Goal: Complete application form

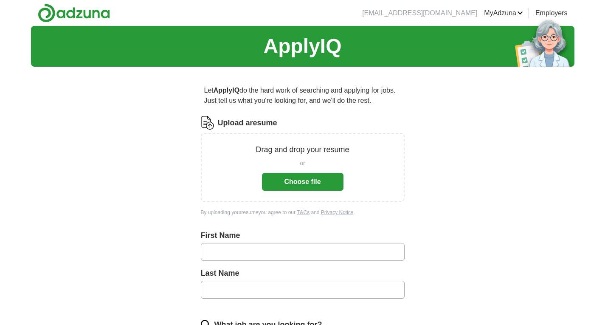
click at [308, 179] on button "Choose file" at bounding box center [303, 182] width 82 height 18
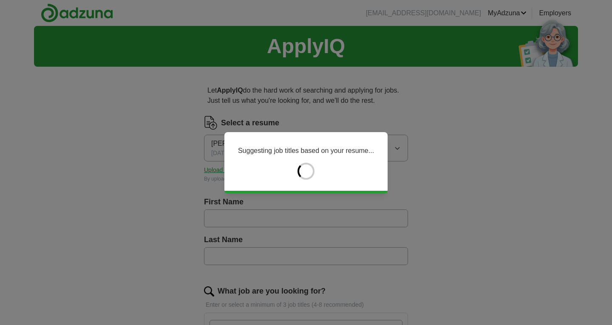
type input "***"
type input "******"
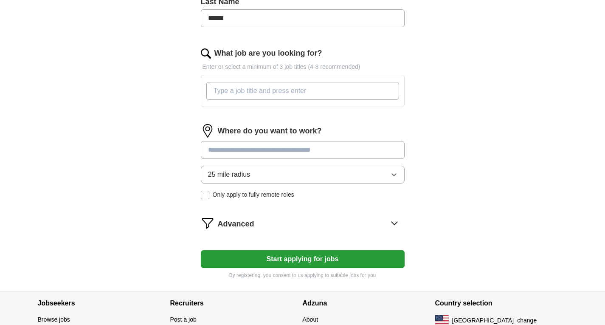
scroll to position [252, 0]
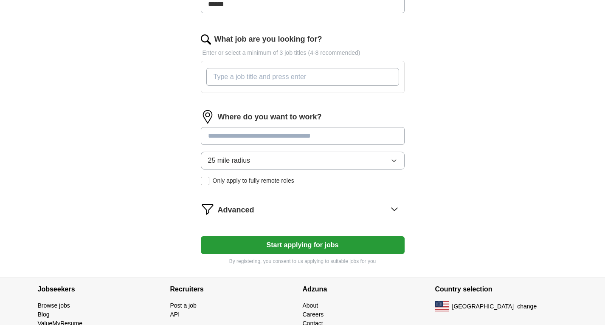
click at [293, 247] on button "Start applying for jobs" at bounding box center [303, 245] width 204 height 18
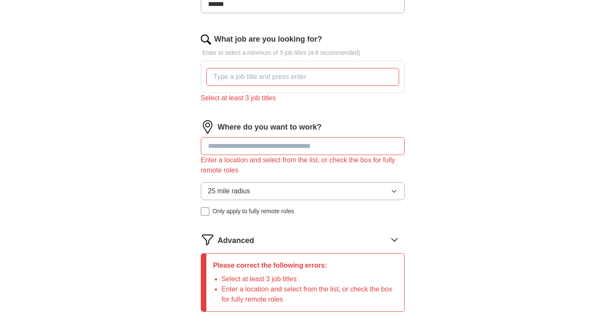
scroll to position [289, 0]
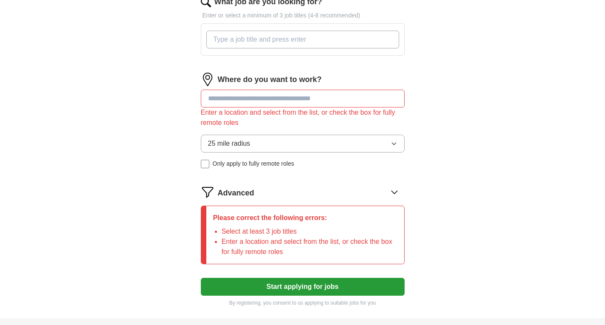
click at [246, 35] on input "What job are you looking for?" at bounding box center [302, 40] width 193 height 18
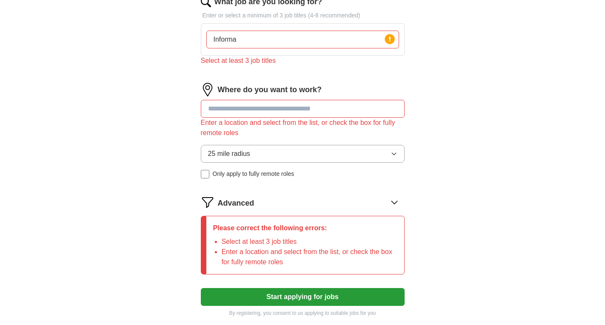
click at [138, 97] on div "ApplyIQ Let ApplyIQ do the hard work of searching and applying for jobs. Just t…" at bounding box center [303, 33] width 544 height 592
click at [259, 37] on input "Informa" at bounding box center [302, 40] width 193 height 18
type input "Information technology"
click at [242, 116] on input at bounding box center [303, 109] width 204 height 18
click at [210, 172] on label "Only apply to fully remote roles" at bounding box center [303, 173] width 204 height 9
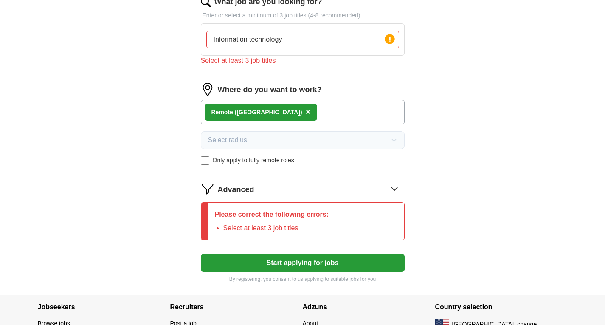
click at [302, 265] on button "Start applying for jobs" at bounding box center [303, 263] width 204 height 18
click at [301, 38] on input "Information technology" at bounding box center [302, 40] width 193 height 18
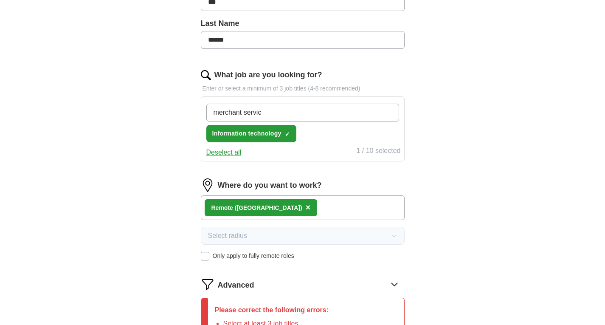
type input "merchant service"
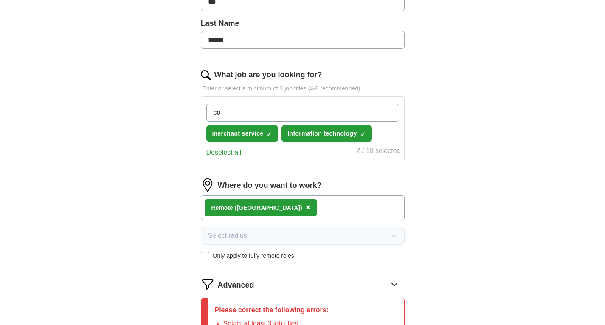
type input "c"
type input "networking security"
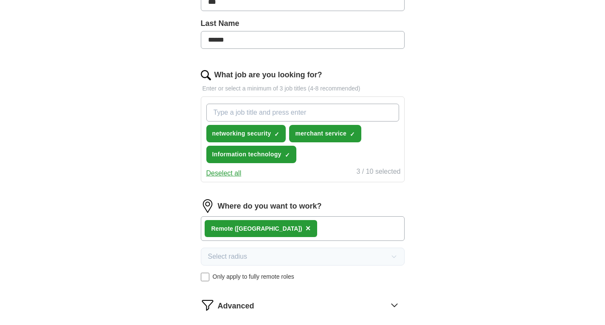
scroll to position [350, 0]
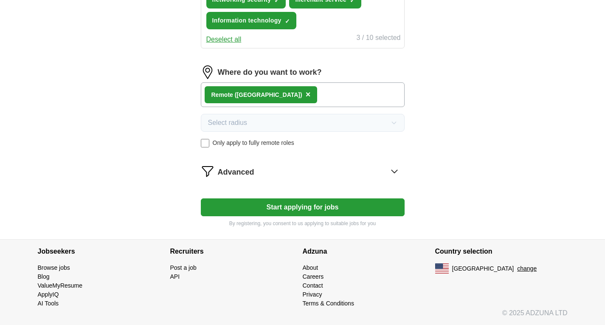
click at [291, 202] on button "Start applying for jobs" at bounding box center [303, 207] width 204 height 18
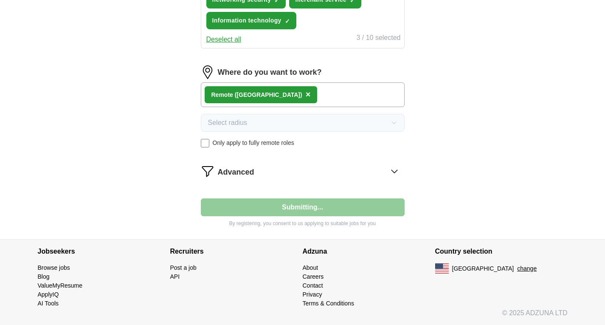
select select "**"
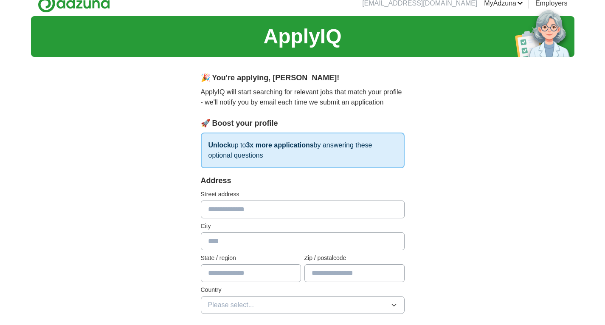
scroll to position [0, 0]
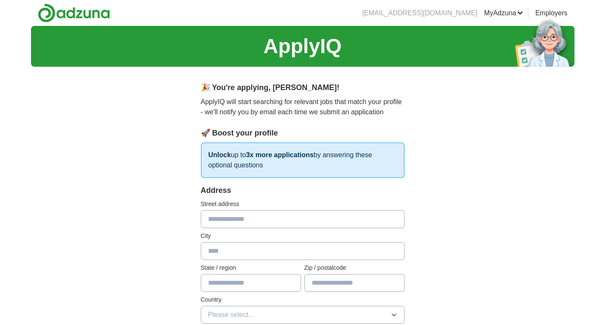
click at [254, 219] on input "text" at bounding box center [303, 219] width 204 height 18
type input "**********"
type input "******"
type input "*****"
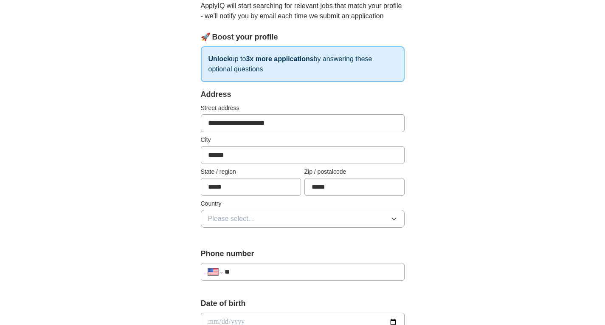
scroll to position [110, 0]
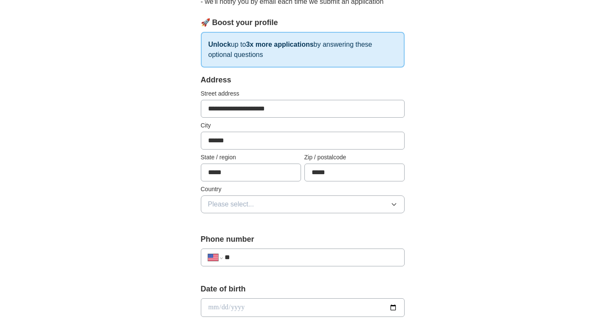
click at [264, 199] on button "Please select..." at bounding box center [303, 204] width 204 height 18
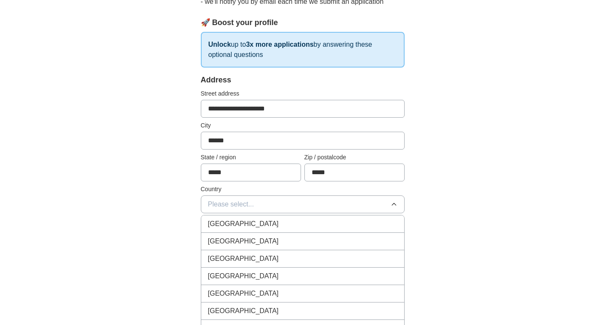
click at [244, 240] on span "[GEOGRAPHIC_DATA]" at bounding box center [243, 241] width 71 height 10
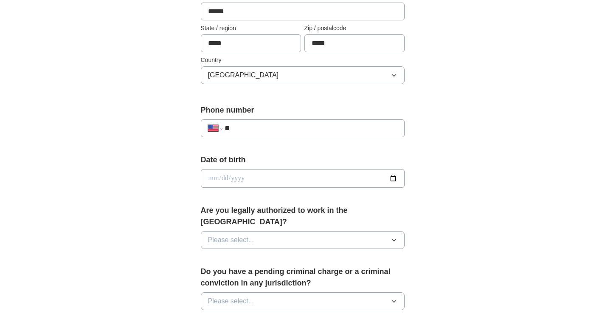
scroll to position [241, 0]
click at [259, 122] on input "**" at bounding box center [311, 127] width 172 height 10
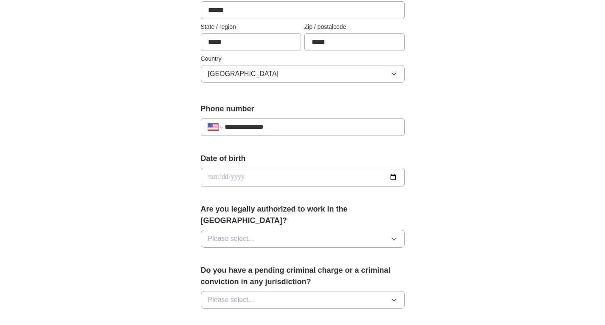
type input "**********"
click at [264, 185] on input "date" at bounding box center [303, 177] width 204 height 19
click at [210, 172] on input "date" at bounding box center [303, 177] width 204 height 19
click at [224, 176] on input "date" at bounding box center [303, 177] width 204 height 19
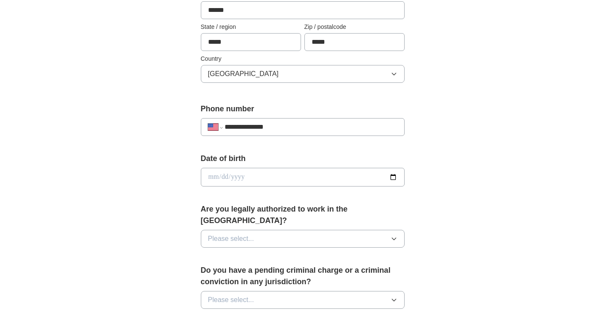
click at [213, 177] on input "date" at bounding box center [303, 177] width 204 height 19
type input "**********"
click at [284, 230] on button "Please select..." at bounding box center [303, 239] width 204 height 18
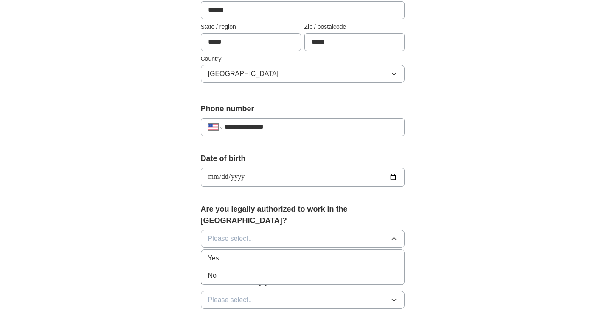
click at [256, 253] on div "Yes" at bounding box center [302, 258] width 189 height 10
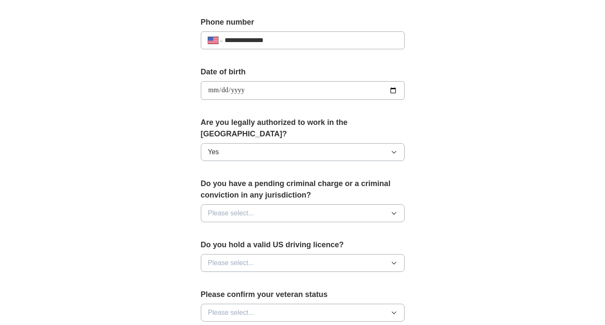
scroll to position [328, 0]
click at [256, 204] on button "Please select..." at bounding box center [303, 213] width 204 height 18
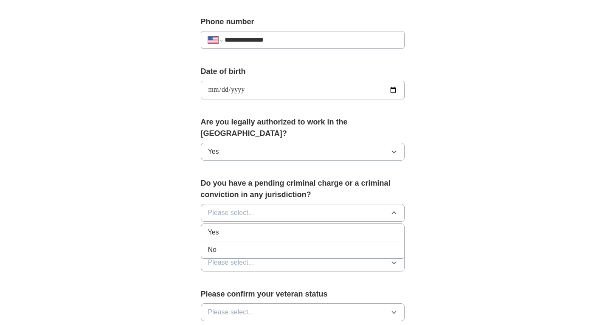
click at [221, 245] on div "No" at bounding box center [302, 250] width 189 height 10
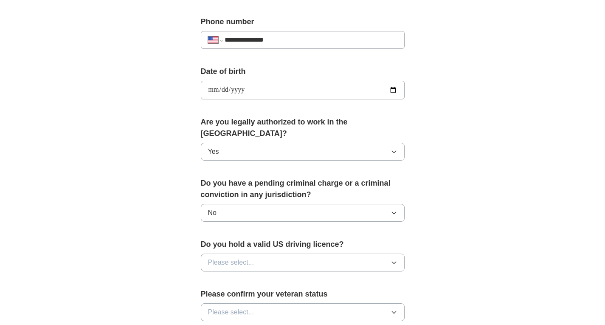
click at [228, 257] on span "Please select..." at bounding box center [231, 262] width 46 height 10
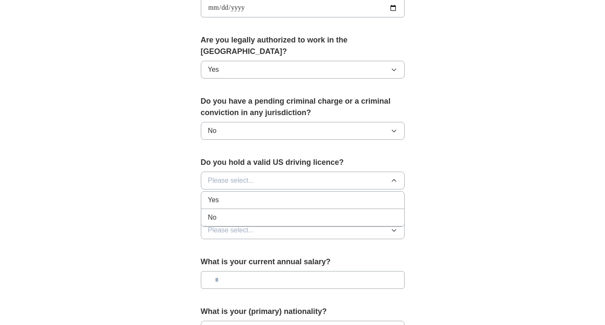
scroll to position [412, 0]
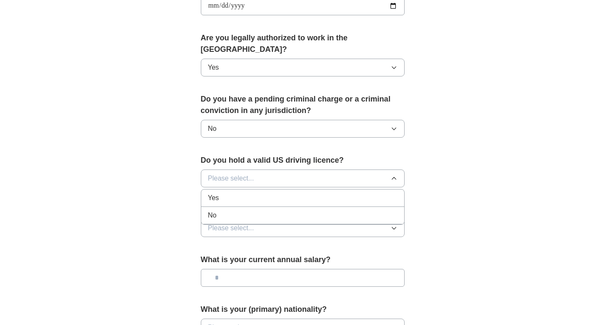
click at [214, 193] on span "Yes" at bounding box center [213, 198] width 11 height 10
click at [222, 219] on button "Please select..." at bounding box center [303, 228] width 204 height 18
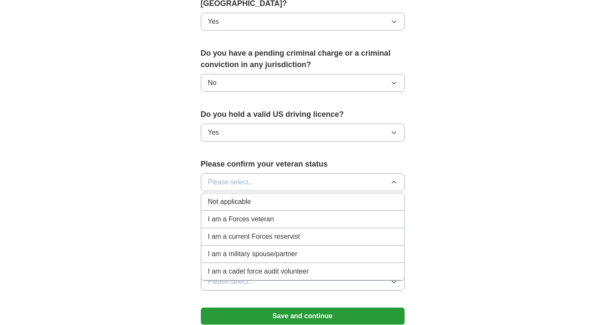
scroll to position [459, 0]
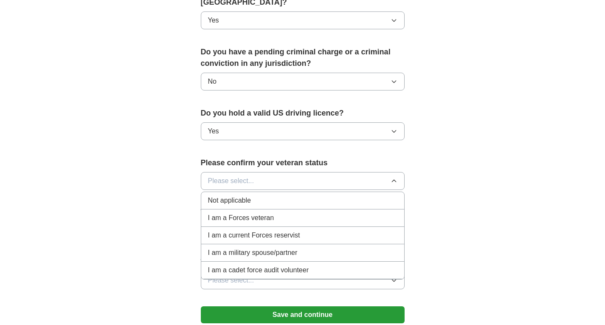
click at [254, 195] on div "Not applicable" at bounding box center [302, 200] width 189 height 10
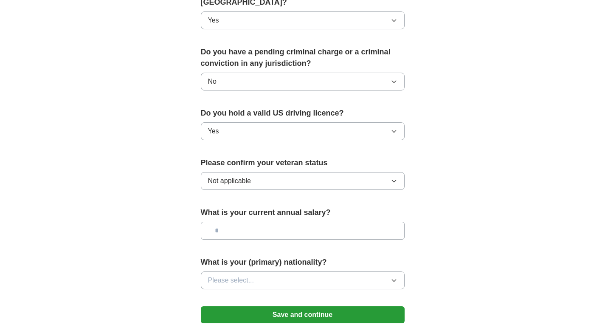
click at [222, 222] on input "text" at bounding box center [303, 231] width 204 height 18
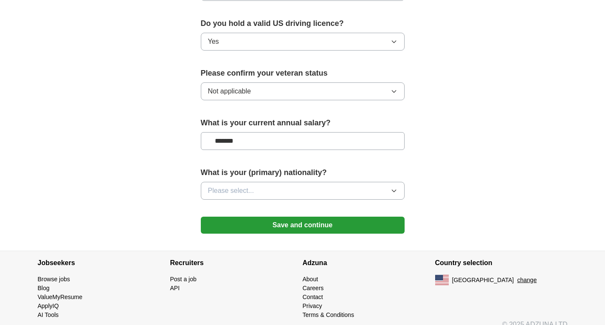
type input "*******"
click at [253, 186] on span "Please select..." at bounding box center [231, 191] width 46 height 10
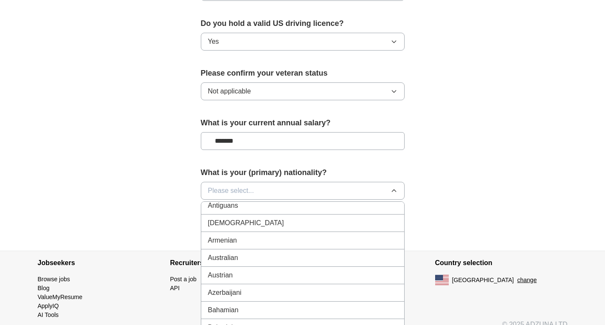
scroll to position [126, 0]
click at [236, 186] on span "Please select..." at bounding box center [231, 191] width 46 height 10
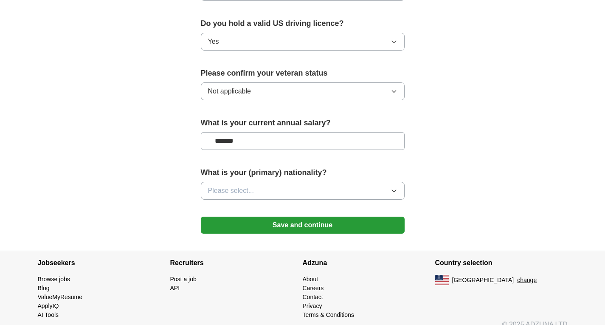
click at [236, 186] on span "Please select..." at bounding box center [231, 191] width 46 height 10
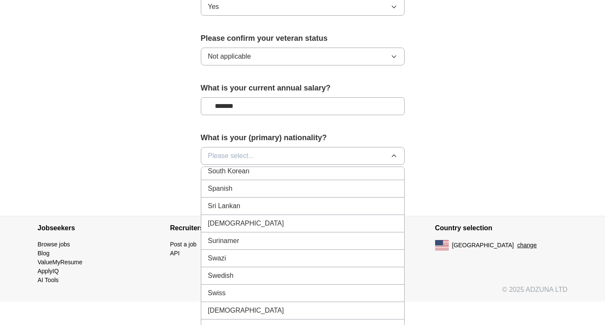
scroll to position [2860, 0]
click at [242, 305] on div "[DEMOGRAPHIC_DATA]" at bounding box center [302, 310] width 189 height 10
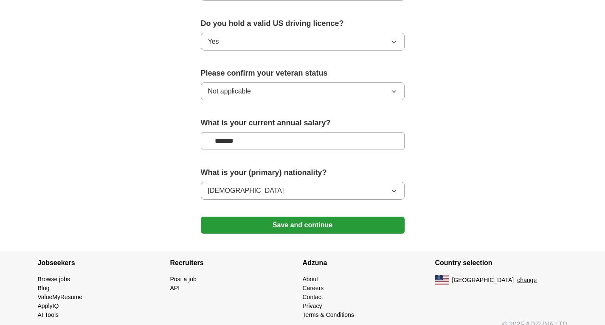
click at [296, 217] on button "Save and continue" at bounding box center [303, 225] width 204 height 17
